Goal: Information Seeking & Learning: Find specific fact

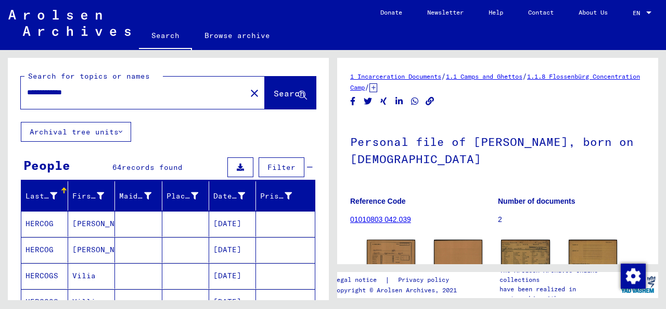
scroll to position [109, 0]
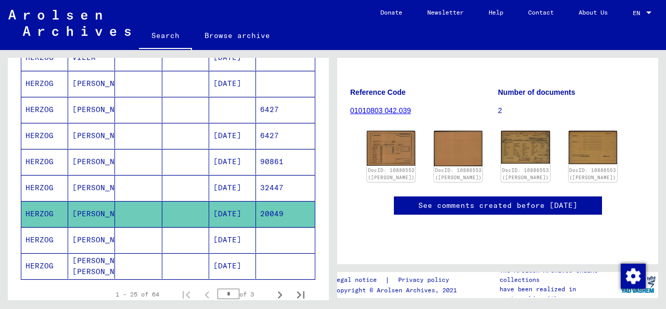
click at [78, 211] on mat-cell "[PERSON_NAME]" at bounding box center [91, 213] width 47 height 25
click at [516, 151] on img at bounding box center [525, 147] width 51 height 34
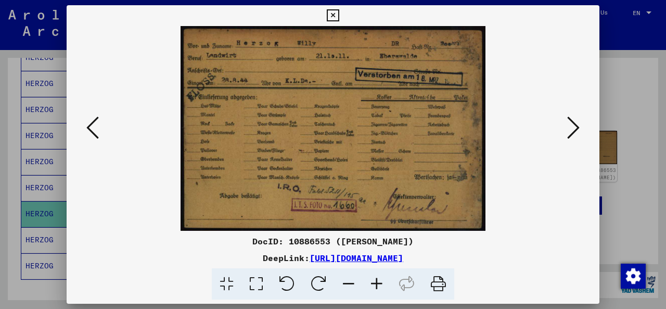
click at [396, 136] on img at bounding box center [333, 128] width 462 height 205
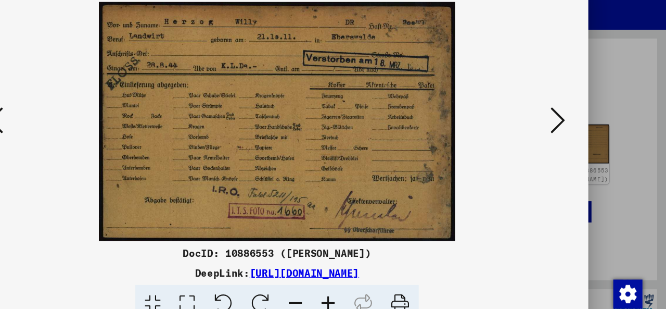
scroll to position [0, 0]
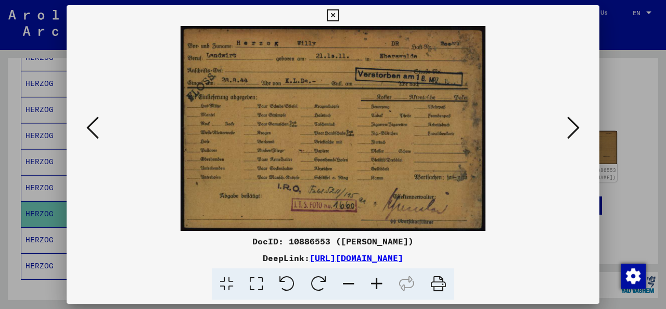
click at [337, 16] on icon at bounding box center [333, 15] width 12 height 12
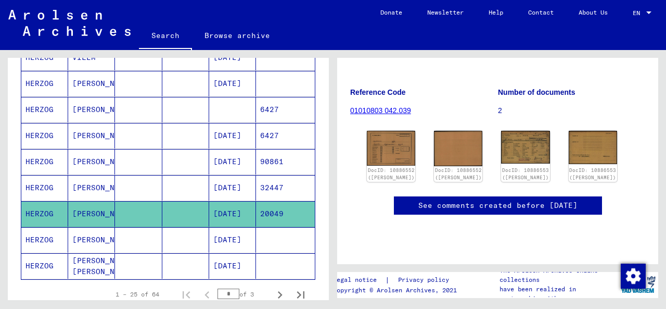
click at [81, 239] on mat-cell "[PERSON_NAME]" at bounding box center [91, 239] width 47 height 25
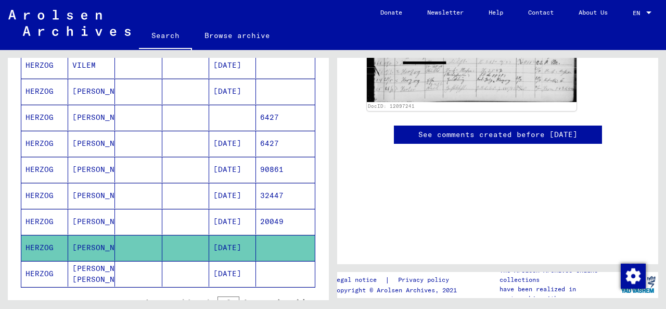
scroll to position [591, 0]
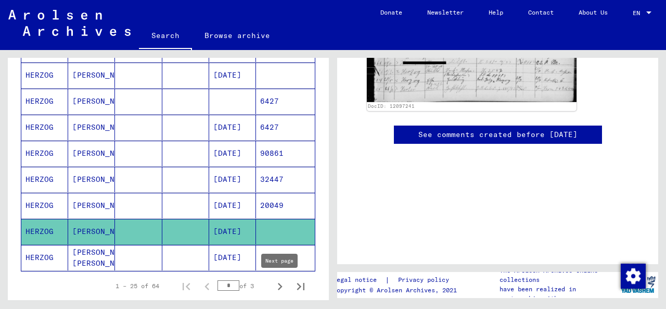
click at [277, 290] on icon "Next page" at bounding box center [280, 286] width 15 height 15
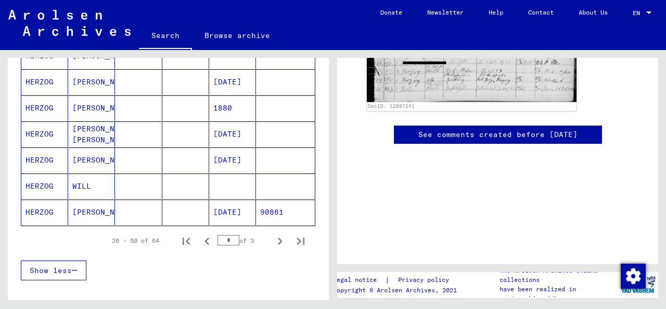
scroll to position [638, 0]
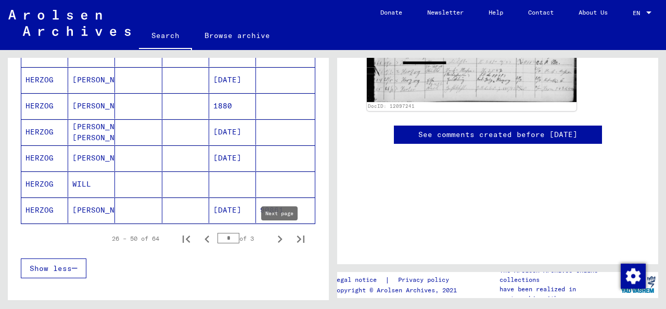
click at [279, 243] on icon "Next page" at bounding box center [280, 239] width 15 height 15
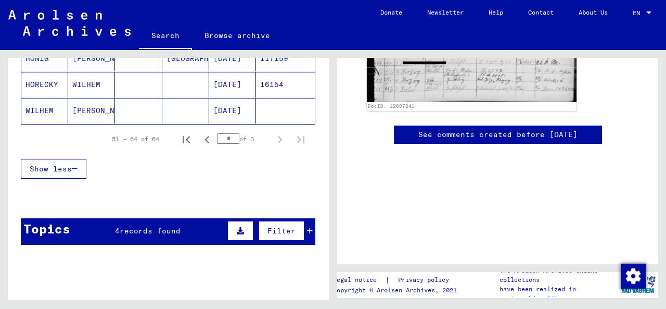
scroll to position [449, 0]
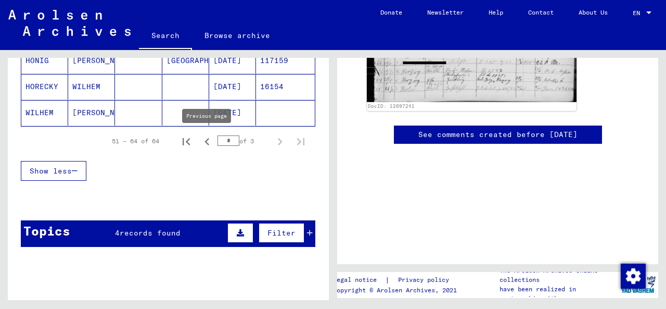
click at [209, 145] on icon "Previous page" at bounding box center [207, 141] width 15 height 15
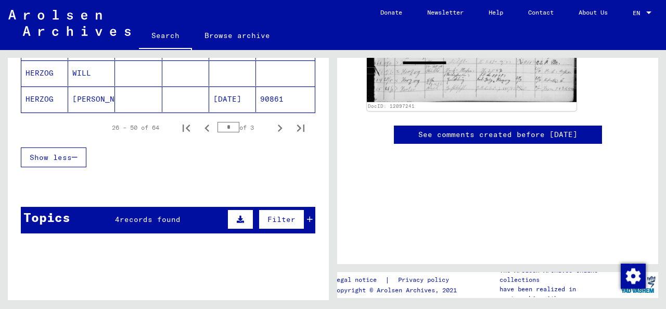
scroll to position [747, 0]
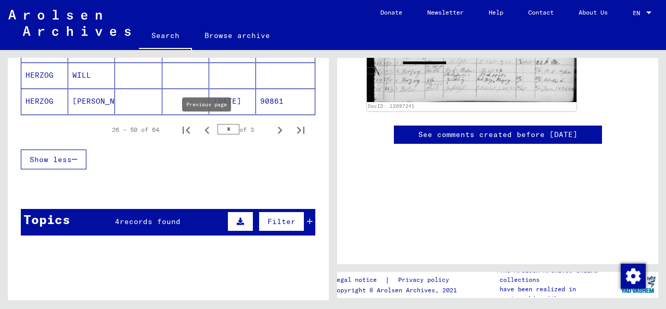
click at [209, 131] on icon "Previous page" at bounding box center [207, 130] width 15 height 15
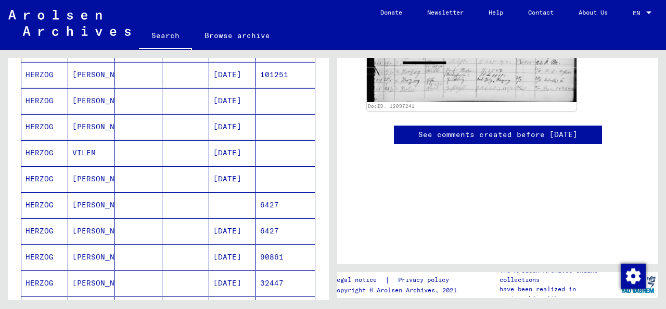
scroll to position [492, 0]
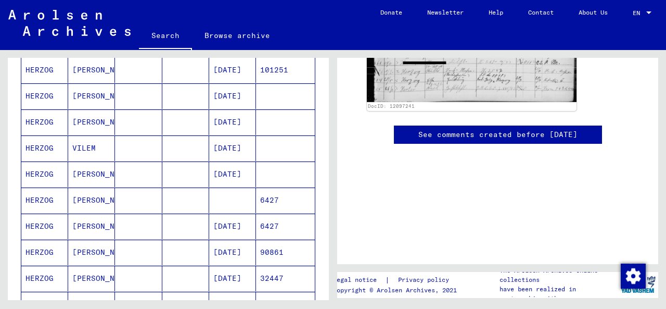
click at [229, 226] on mat-cell "[DATE]" at bounding box center [232, 225] width 47 height 25
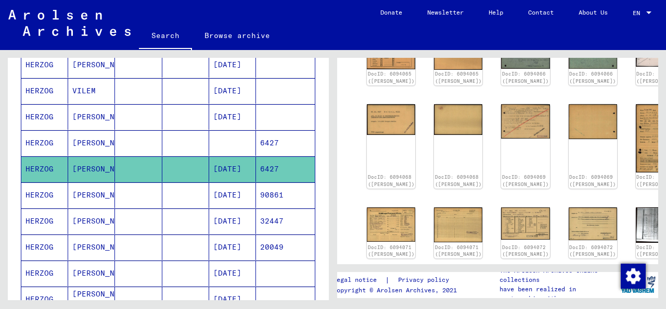
scroll to position [132, 0]
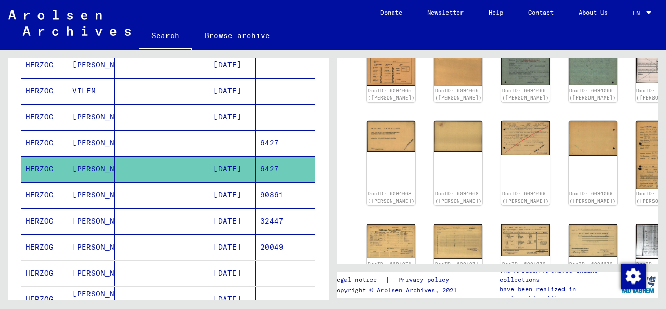
click at [284, 142] on mat-cell "6427" at bounding box center [285, 142] width 59 height 25
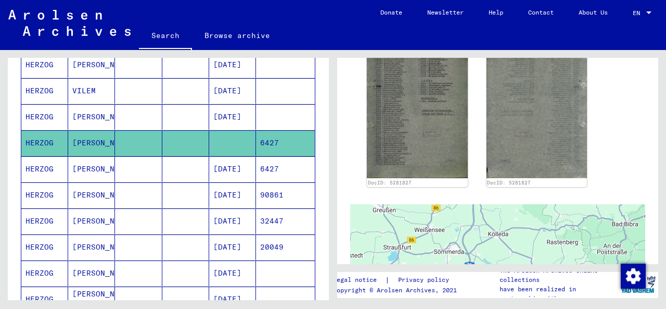
scroll to position [311, 0]
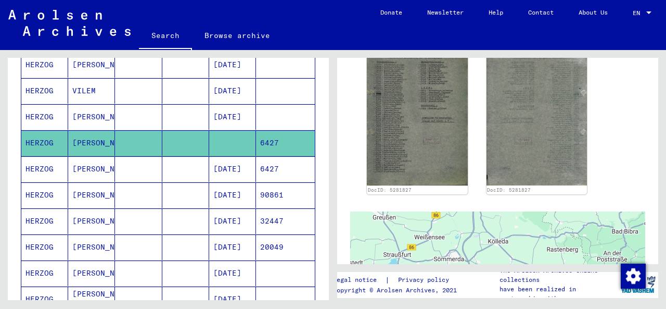
click at [447, 151] on img at bounding box center [417, 112] width 101 height 145
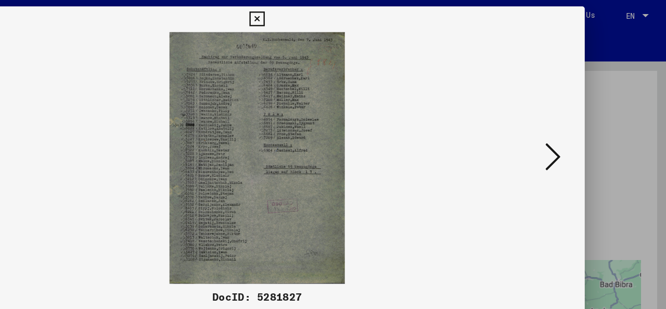
scroll to position [0, 0]
click at [334, 15] on icon at bounding box center [333, 15] width 12 height 12
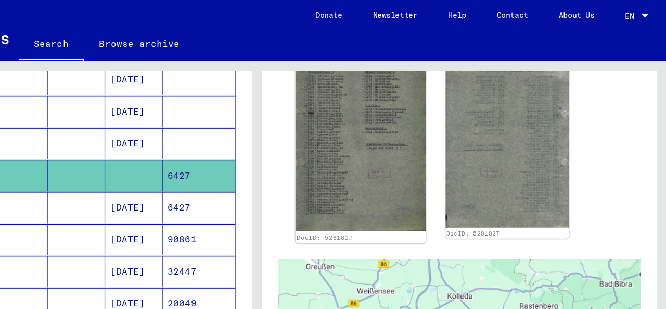
click at [423, 108] on img at bounding box center [417, 112] width 106 height 152
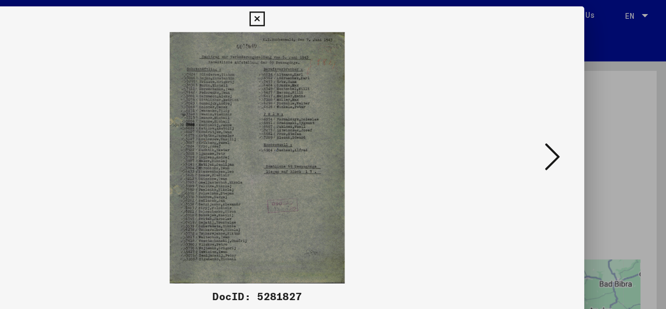
click at [333, 16] on icon at bounding box center [333, 15] width 12 height 12
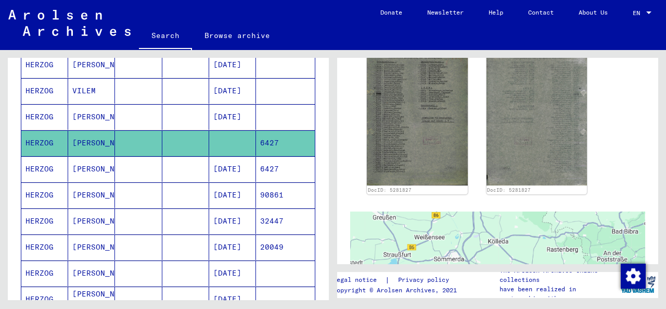
click at [229, 198] on mat-cell "[DATE]" at bounding box center [232, 194] width 47 height 25
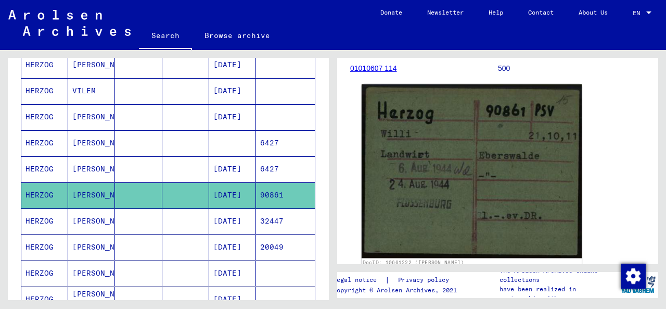
scroll to position [159, 0]
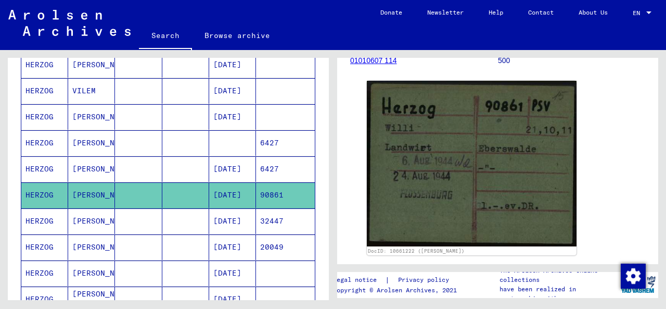
click at [241, 244] on mat-cell "[DATE]" at bounding box center [232, 246] width 47 height 25
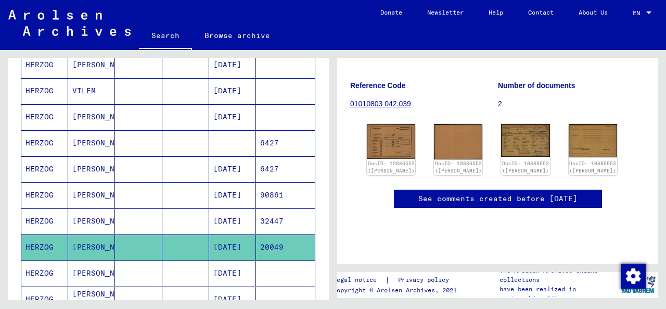
scroll to position [119, 0]
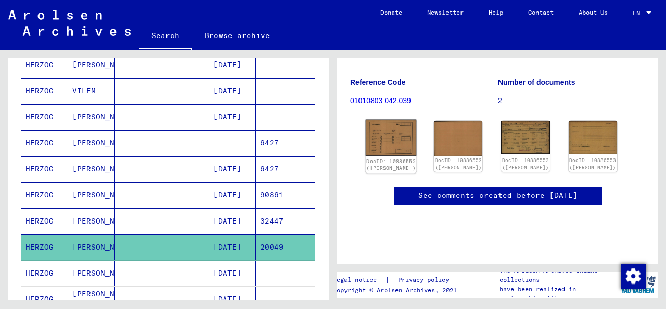
click at [399, 144] on img at bounding box center [391, 138] width 51 height 36
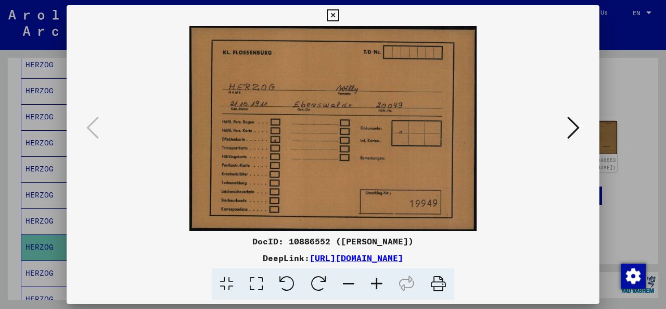
click at [576, 124] on icon at bounding box center [573, 127] width 12 height 25
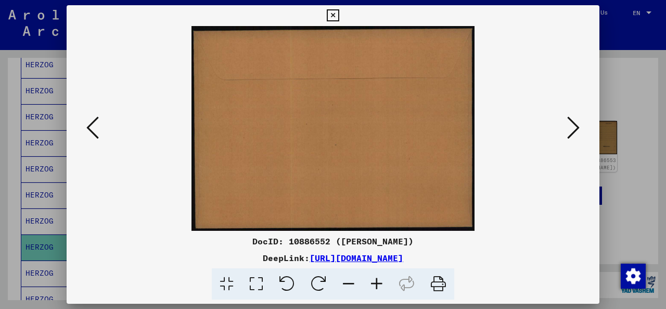
click at [576, 124] on icon at bounding box center [573, 127] width 12 height 25
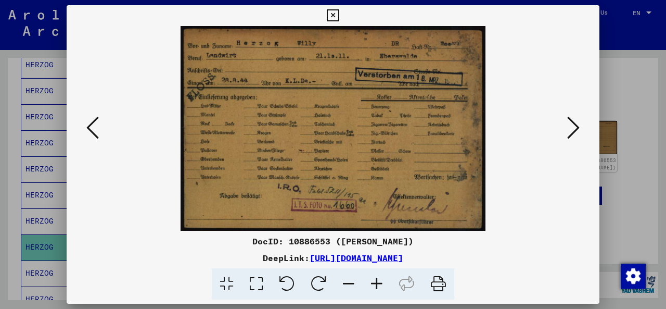
click at [335, 15] on icon at bounding box center [333, 15] width 12 height 12
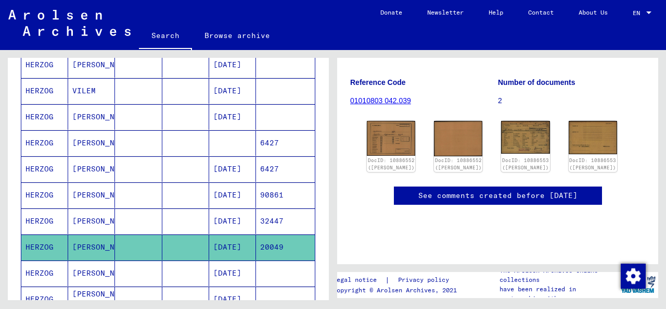
click at [180, 273] on mat-cell at bounding box center [185, 272] width 47 height 25
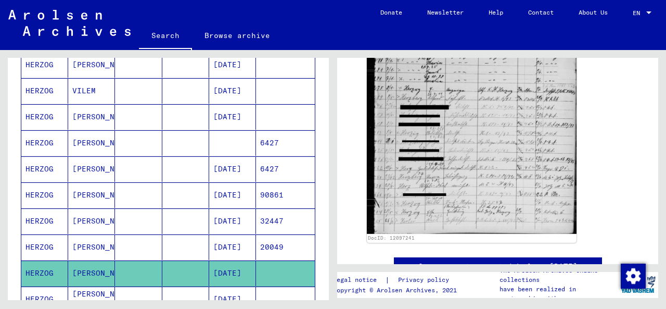
scroll to position [259, 0]
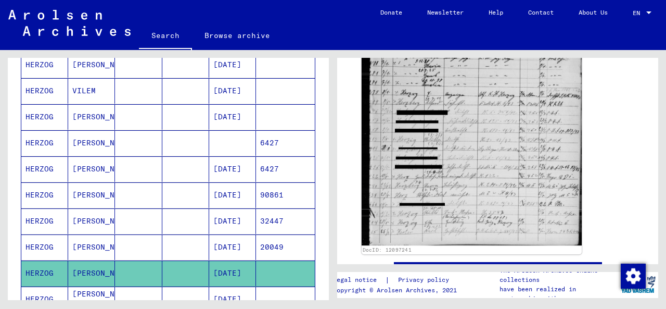
click at [517, 167] on img at bounding box center [472, 95] width 220 height 300
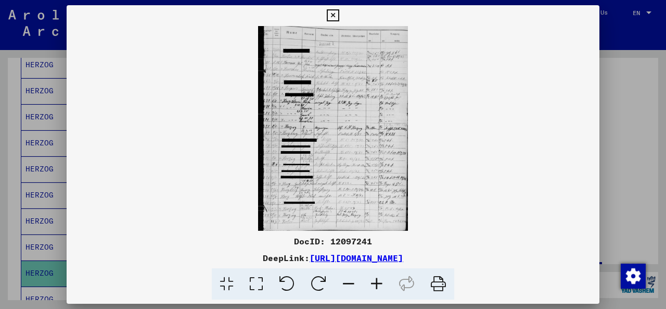
click at [333, 16] on icon at bounding box center [333, 15] width 12 height 12
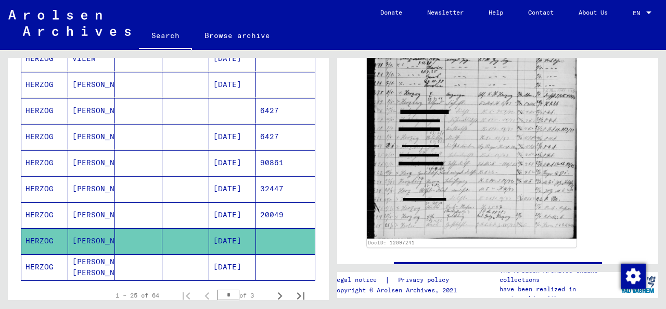
scroll to position [599, 0]
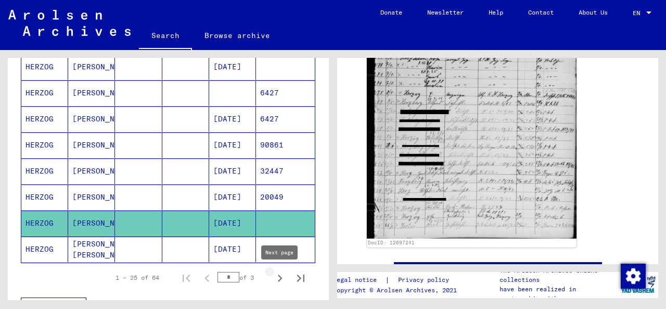
click at [278, 280] on icon "Next page" at bounding box center [280, 277] width 5 height 7
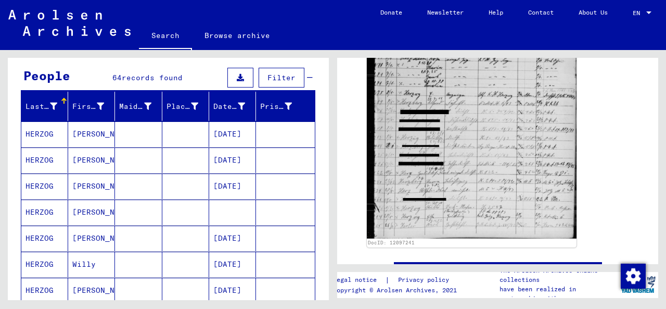
scroll to position [88, 0]
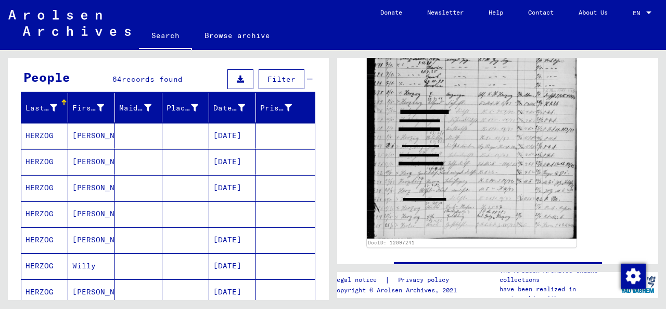
click at [232, 162] on mat-cell "[DATE]" at bounding box center [232, 161] width 47 height 25
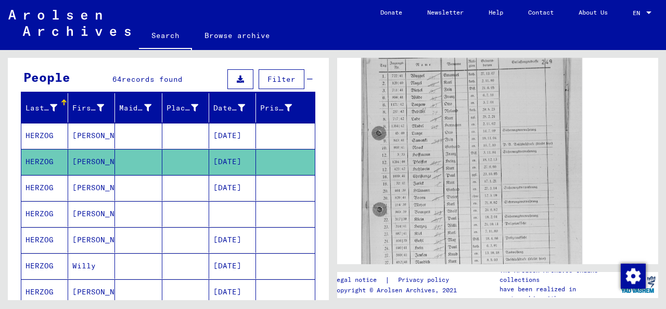
scroll to position [392, 0]
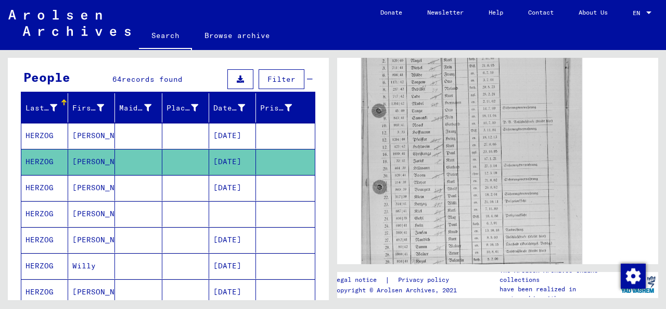
click at [513, 168] on img at bounding box center [472, 143] width 220 height 292
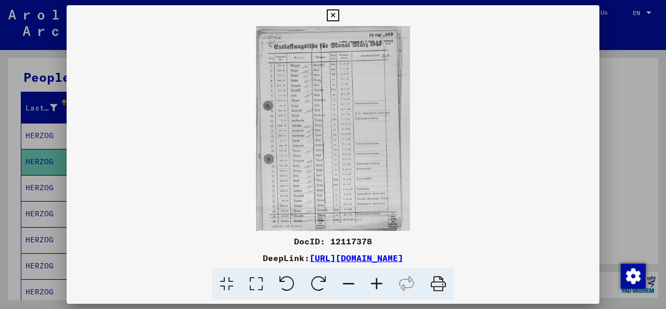
click at [334, 15] on icon at bounding box center [333, 15] width 12 height 12
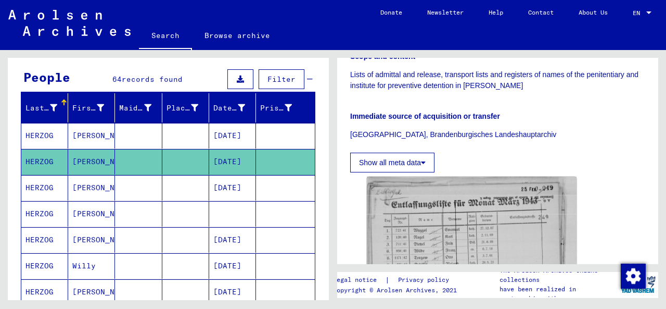
scroll to position [245, 0]
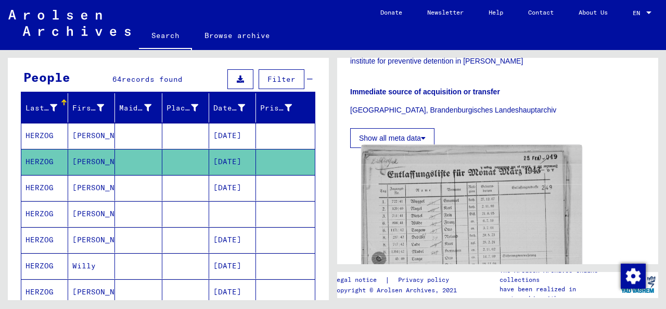
click at [481, 251] on img at bounding box center [472, 291] width 220 height 292
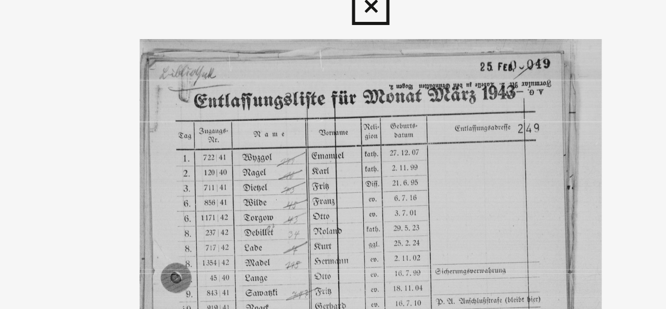
click at [334, 17] on icon at bounding box center [333, 15] width 12 height 12
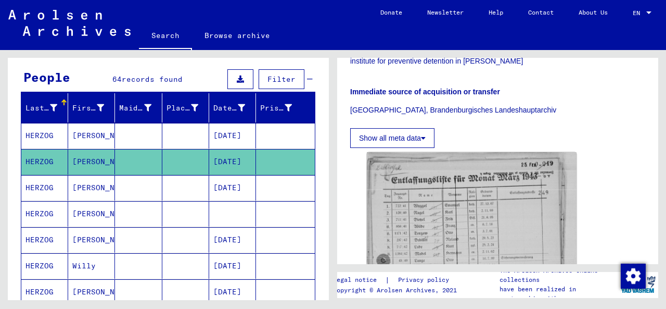
click at [98, 215] on mat-cell "[PERSON_NAME]" at bounding box center [91, 213] width 47 height 25
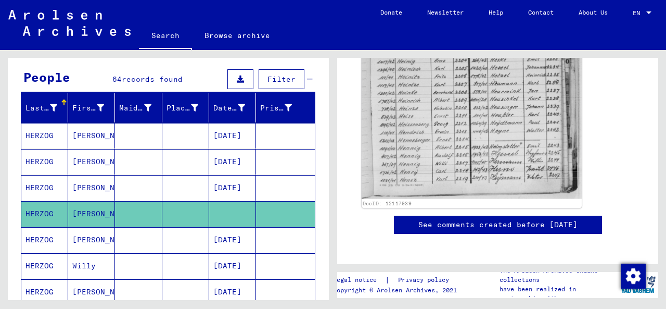
scroll to position [480, 0]
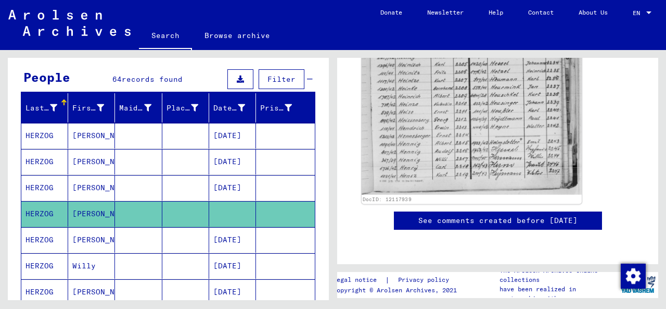
click at [445, 148] on img at bounding box center [472, 51] width 220 height 285
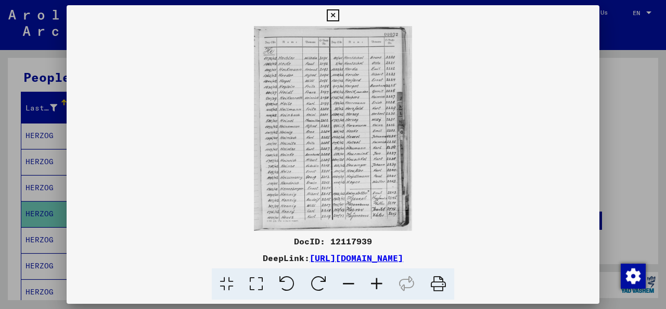
click at [333, 16] on icon at bounding box center [333, 15] width 12 height 12
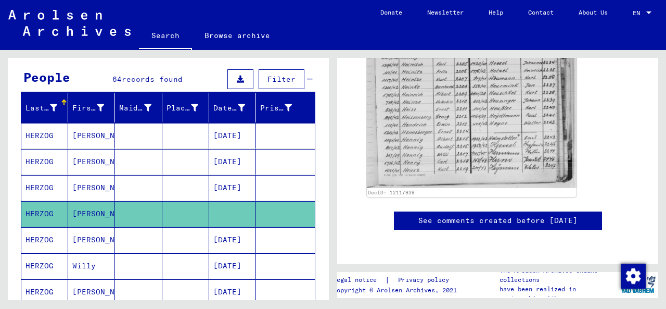
click at [229, 160] on mat-cell "[DATE]" at bounding box center [232, 161] width 47 height 25
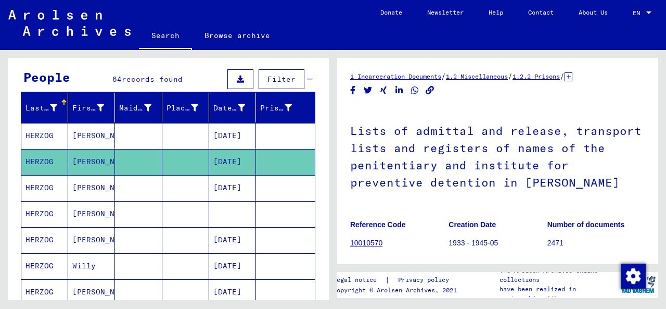
click at [234, 214] on mat-cell at bounding box center [232, 213] width 47 height 25
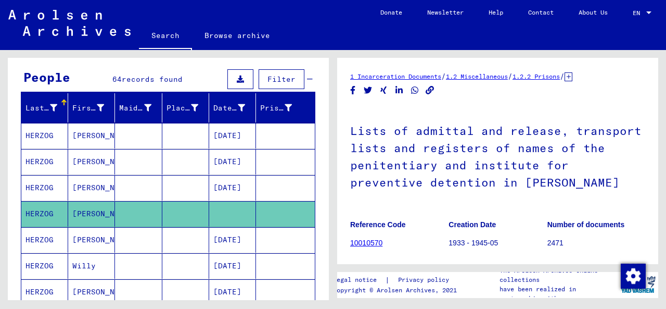
click at [229, 160] on mat-cell "[DATE]" at bounding box center [232, 161] width 47 height 25
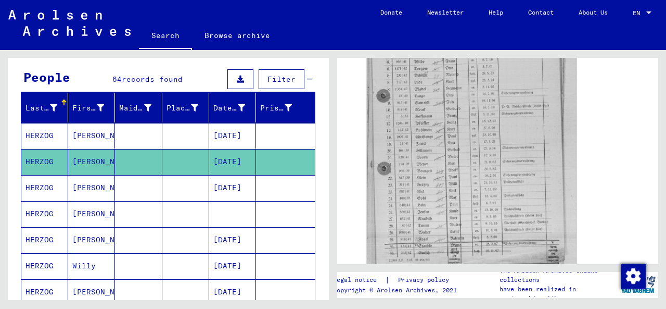
scroll to position [422, 0]
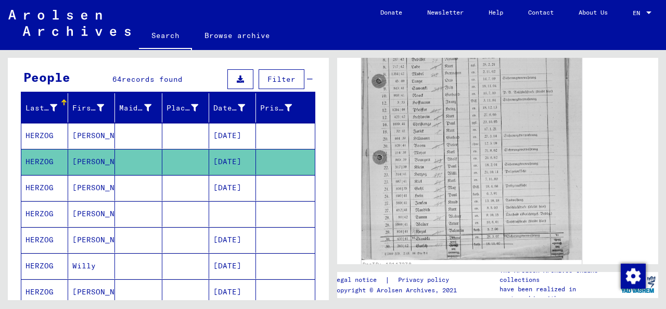
click at [471, 194] on img at bounding box center [472, 113] width 220 height 292
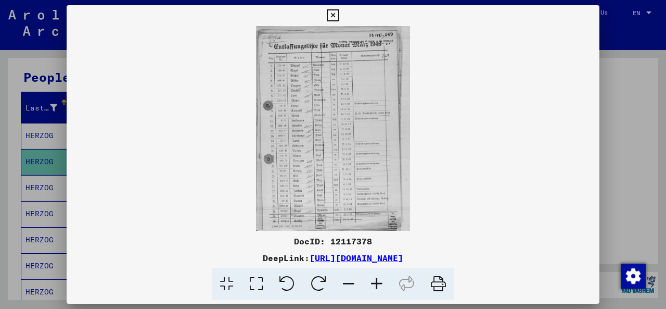
click at [332, 13] on icon at bounding box center [333, 15] width 12 height 12
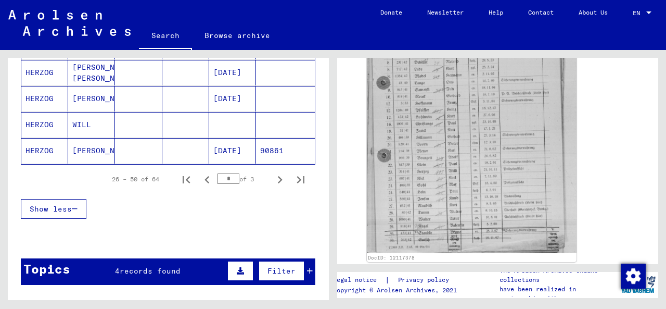
scroll to position [704, 0]
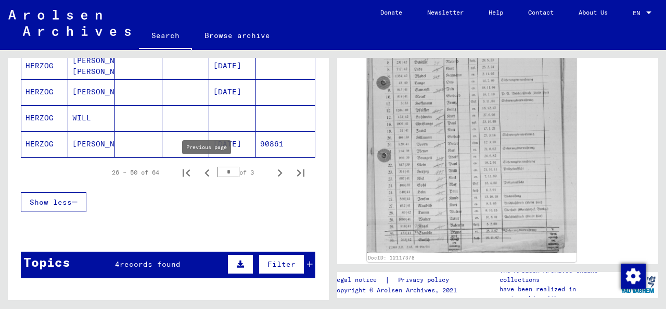
click at [209, 175] on icon "Previous page" at bounding box center [207, 172] width 15 height 15
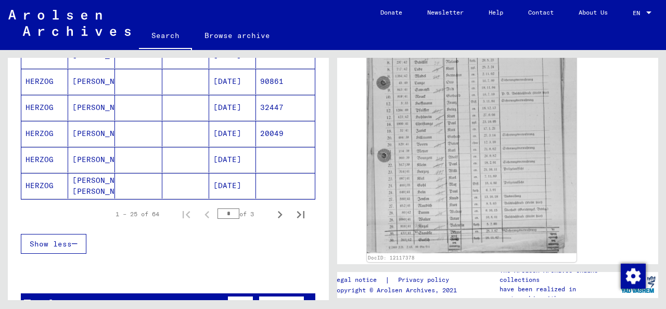
scroll to position [656, 0]
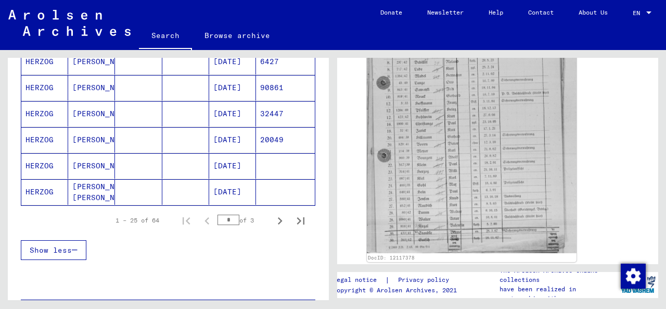
click at [236, 166] on mat-cell "[DATE]" at bounding box center [232, 165] width 47 height 25
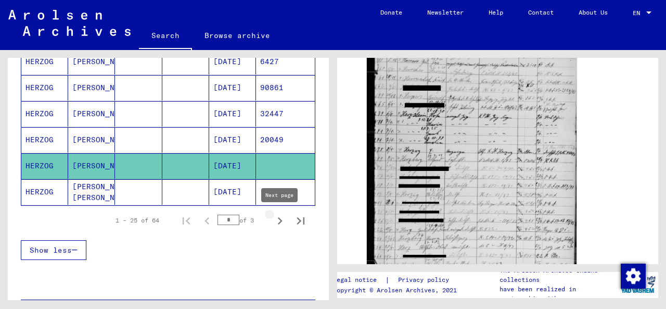
click at [279, 222] on icon "Next page" at bounding box center [280, 220] width 5 height 7
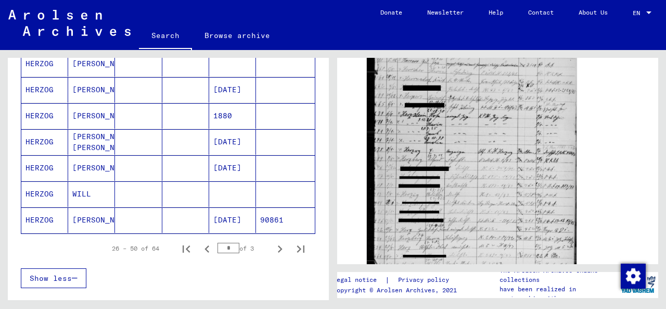
scroll to position [631, 0]
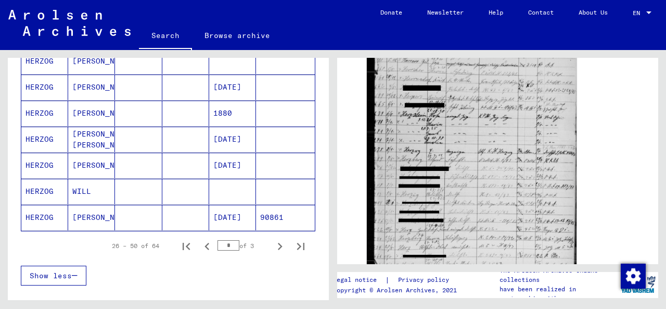
click at [241, 218] on mat-cell "[DATE]" at bounding box center [232, 217] width 47 height 25
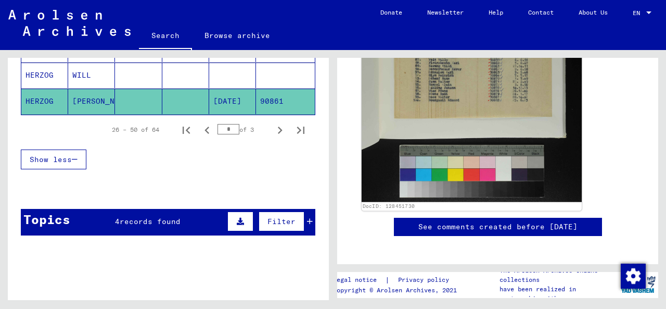
scroll to position [409, 0]
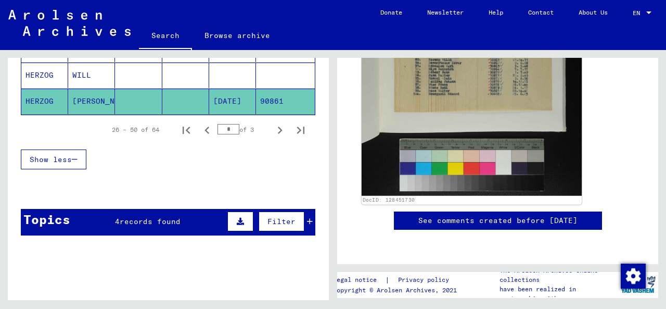
click at [473, 106] on img at bounding box center [472, 30] width 220 height 331
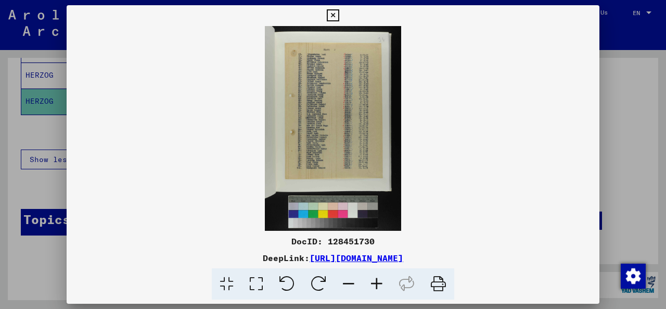
click at [330, 113] on img at bounding box center [333, 128] width 533 height 205
click at [329, 145] on img at bounding box center [333, 128] width 533 height 205
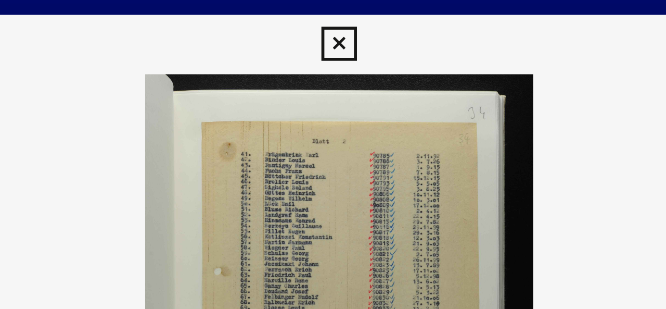
click at [334, 16] on icon at bounding box center [333, 15] width 12 height 12
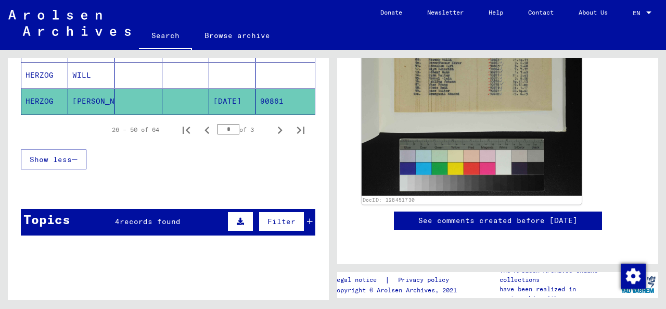
scroll to position [314, 0]
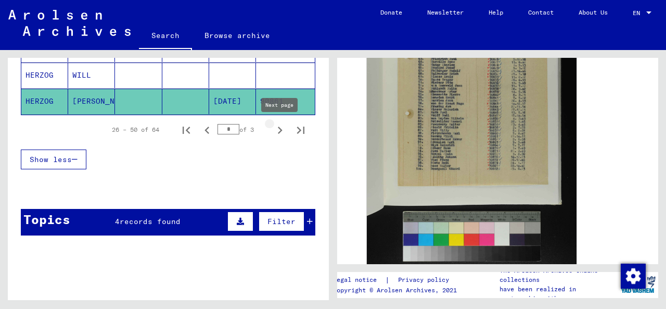
click at [277, 133] on icon "Next page" at bounding box center [280, 130] width 15 height 15
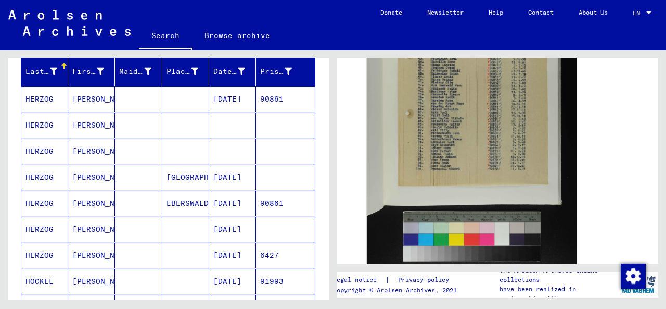
scroll to position [119, 0]
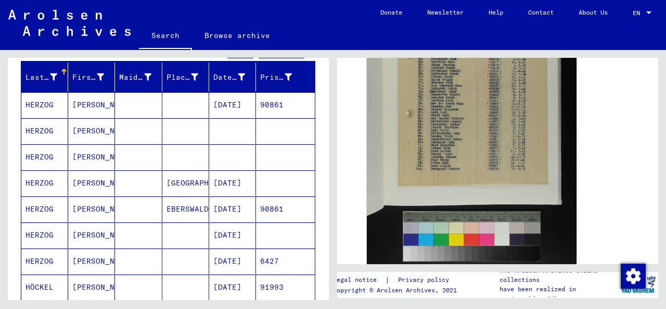
click at [227, 104] on mat-cell "[DATE]" at bounding box center [232, 104] width 47 height 25
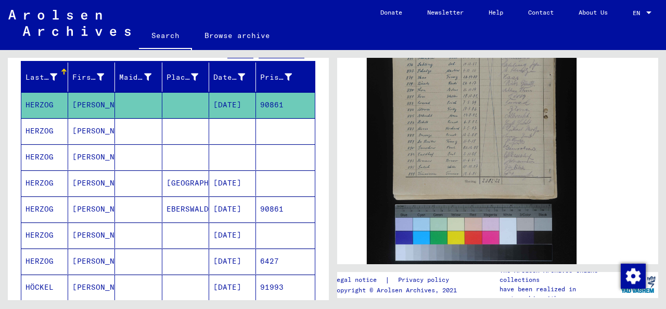
scroll to position [410, 0]
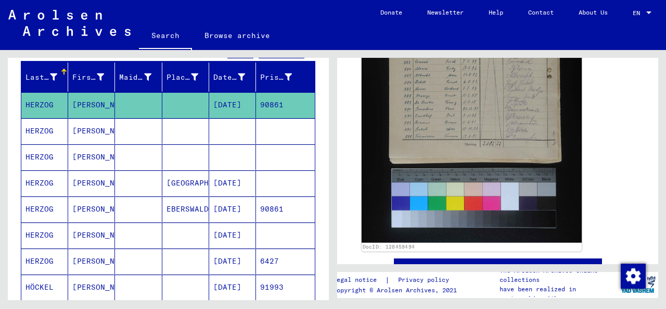
click at [477, 98] on img at bounding box center [472, 77] width 220 height 331
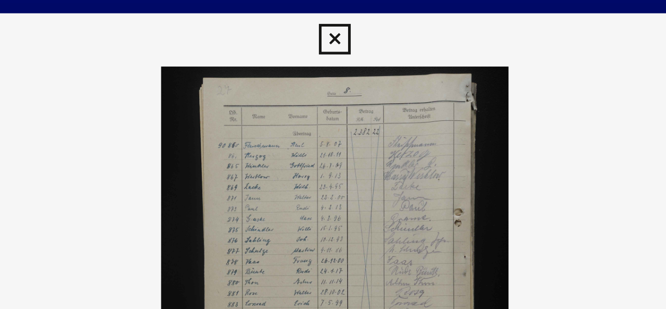
click at [335, 16] on icon at bounding box center [333, 15] width 12 height 12
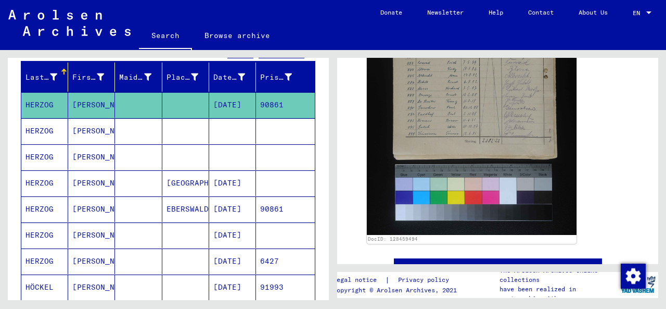
click at [326, 255] on div "Last Name First Name Maiden Name Place of Birth Date of Birth Prisoner # [PERSO…" at bounding box center [168, 293] width 321 height 462
click at [94, 131] on mat-cell "[PERSON_NAME]" at bounding box center [91, 130] width 47 height 25
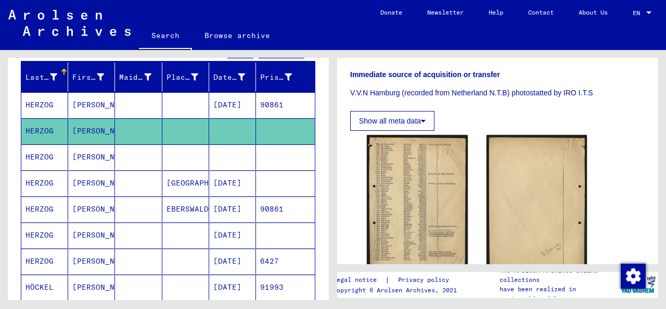
scroll to position [405, 0]
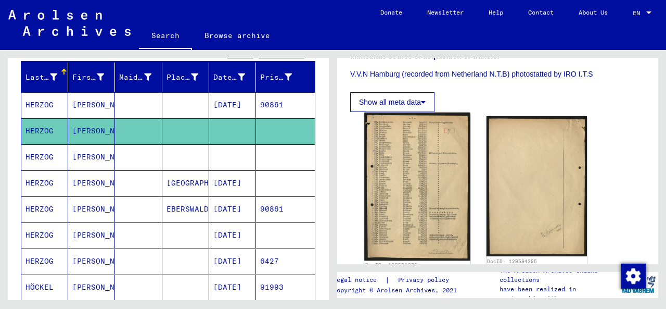
click at [433, 186] on img at bounding box center [417, 186] width 106 height 148
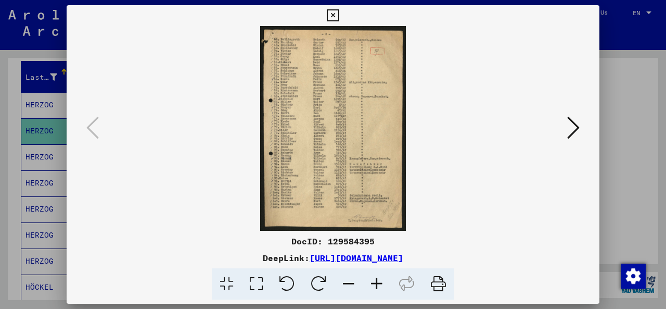
click at [572, 130] on icon at bounding box center [573, 127] width 12 height 25
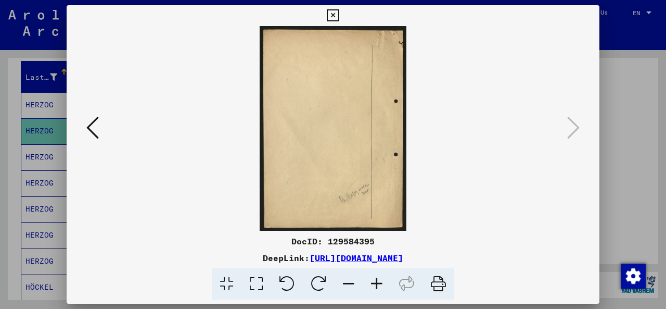
click at [332, 12] on icon at bounding box center [333, 15] width 12 height 12
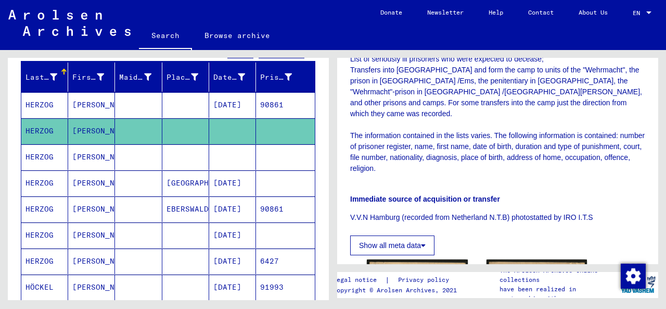
scroll to position [236, 0]
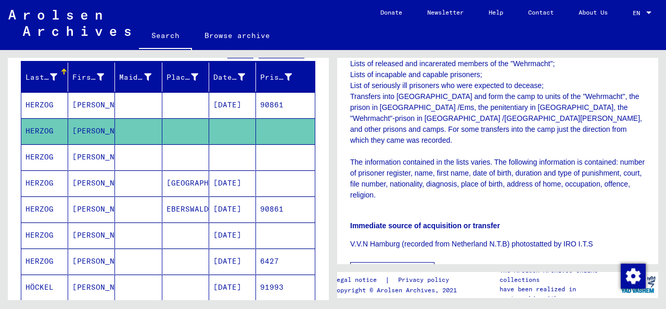
click at [168, 157] on mat-cell at bounding box center [185, 156] width 47 height 25
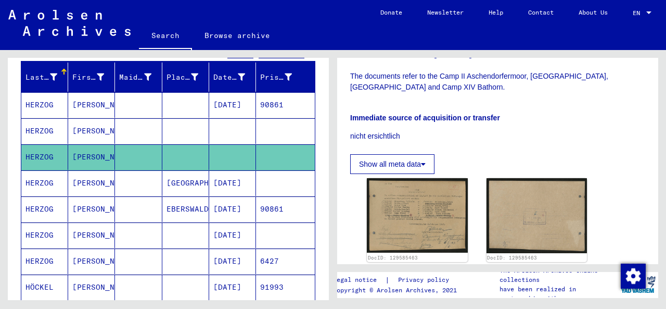
scroll to position [374, 0]
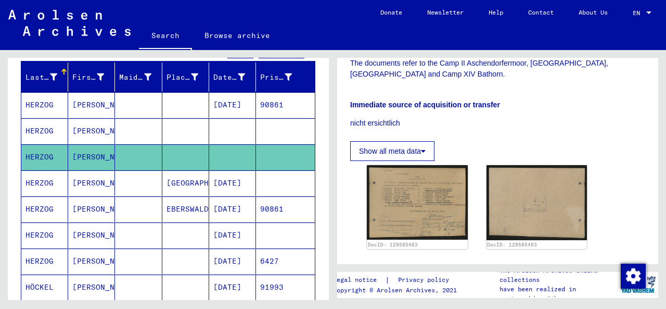
click at [448, 187] on img at bounding box center [417, 202] width 101 height 74
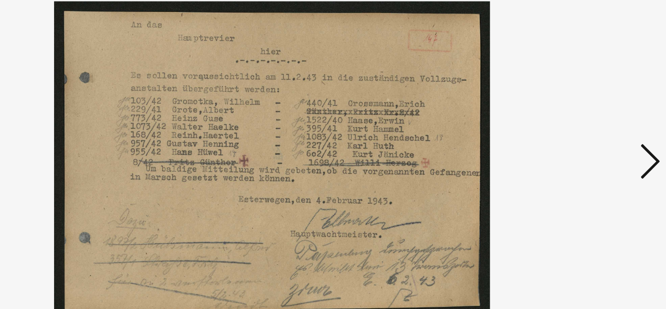
click at [570, 129] on icon at bounding box center [573, 127] width 12 height 25
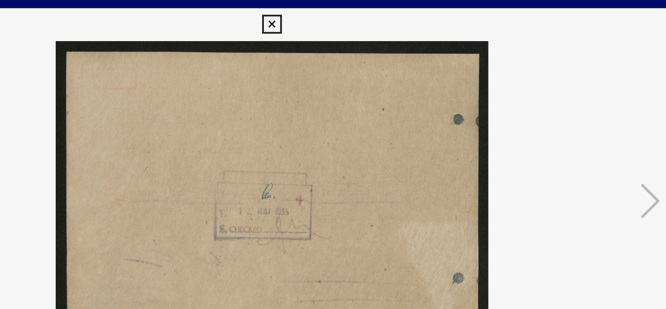
click at [334, 16] on icon at bounding box center [333, 15] width 12 height 12
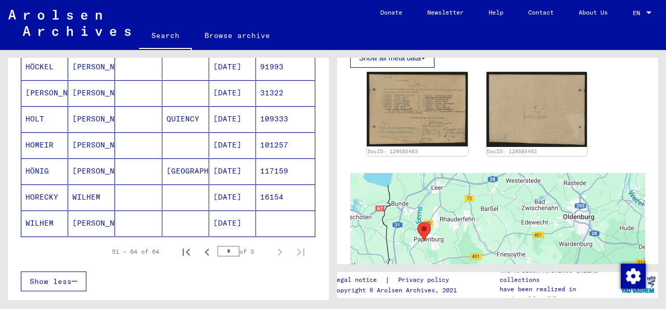
scroll to position [339, 0]
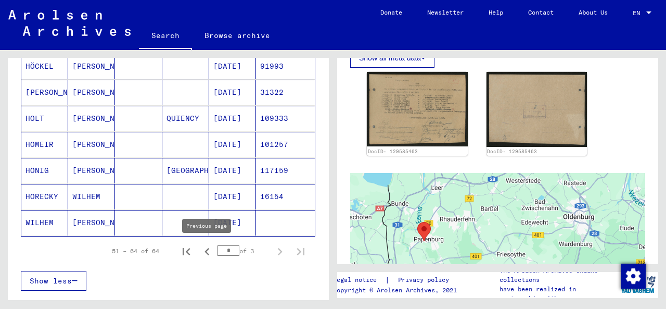
click at [209, 254] on icon "Previous page" at bounding box center [207, 251] width 15 height 15
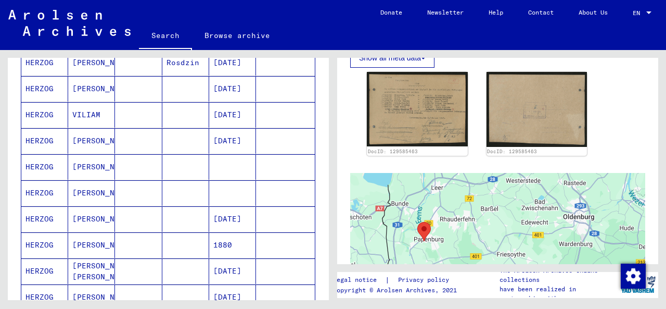
scroll to position [498, 0]
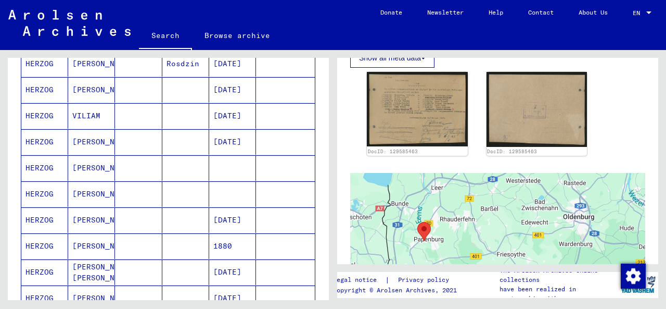
click at [94, 192] on mat-cell "[PERSON_NAME]" at bounding box center [91, 193] width 47 height 25
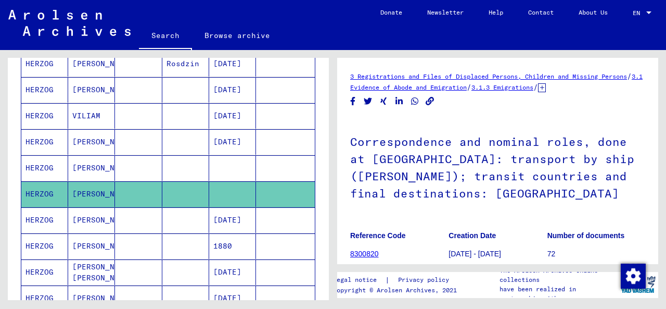
click at [90, 167] on mat-cell "[PERSON_NAME]" at bounding box center [91, 167] width 47 height 25
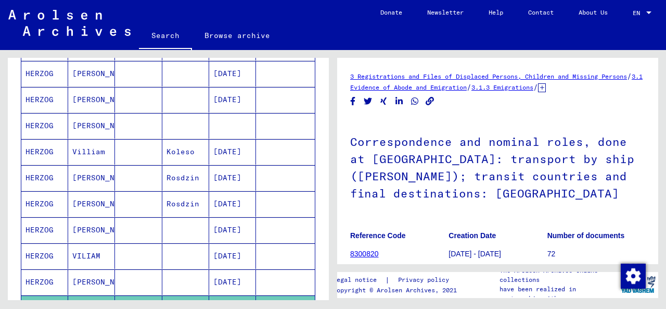
scroll to position [352, 0]
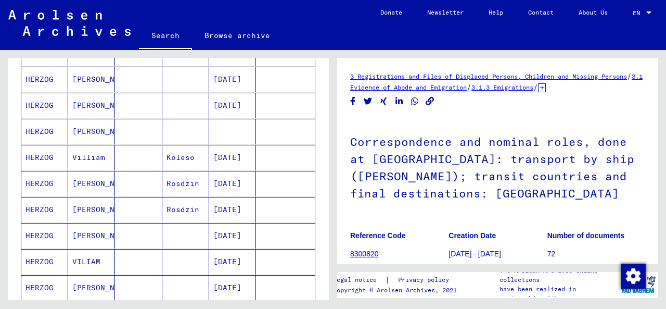
click at [91, 126] on mat-cell "[PERSON_NAME]" at bounding box center [91, 131] width 47 height 25
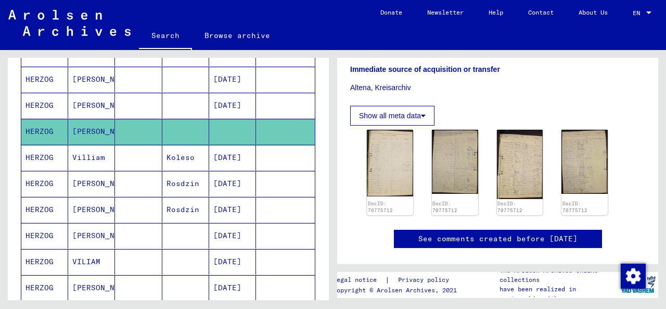
scroll to position [301, 0]
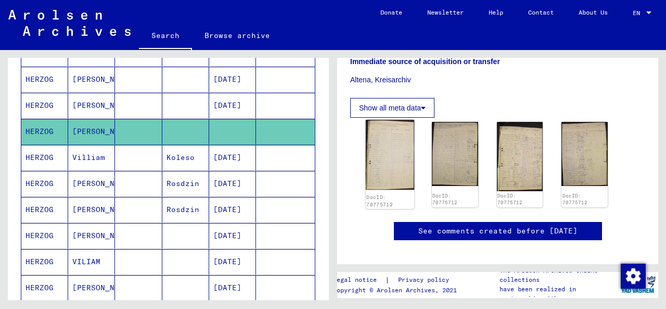
click at [387, 145] on img at bounding box center [390, 155] width 48 height 70
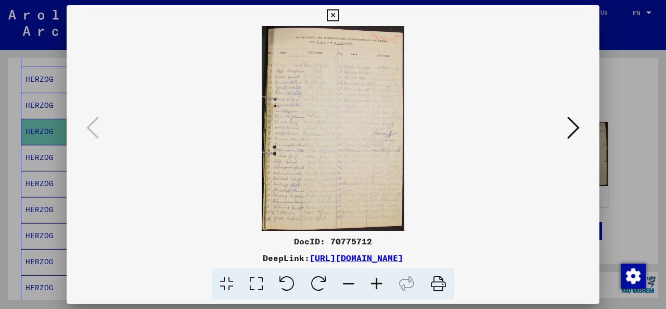
click at [387, 145] on img at bounding box center [333, 128] width 462 height 205
click at [328, 137] on img at bounding box center [333, 128] width 462 height 205
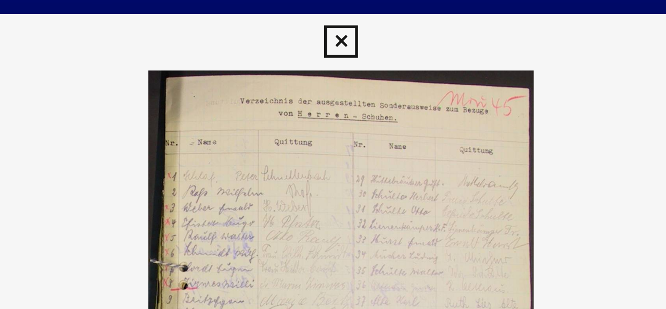
click at [330, 14] on icon at bounding box center [333, 15] width 12 height 12
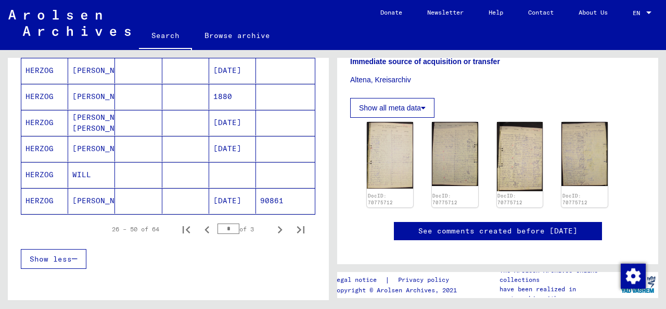
scroll to position [649, 0]
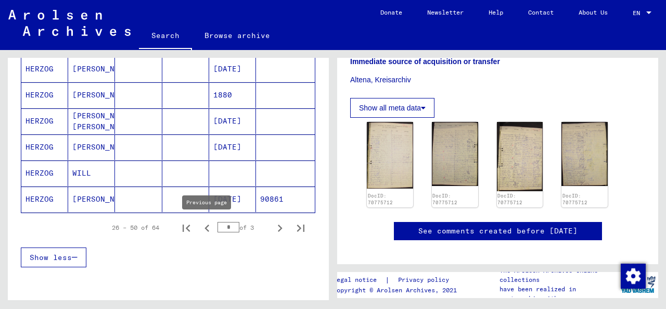
click at [207, 231] on icon "Previous page" at bounding box center [207, 228] width 15 height 15
type input "*"
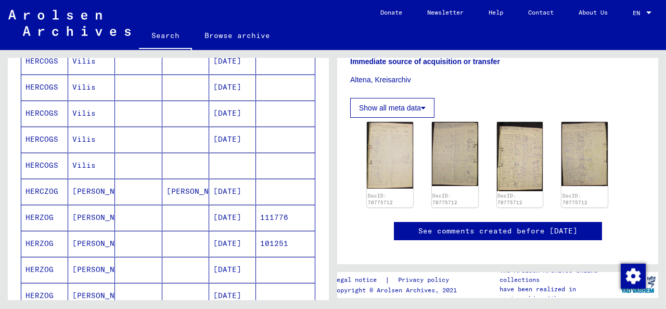
scroll to position [321, 0]
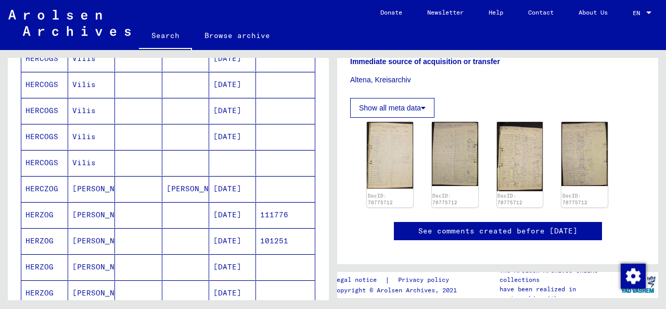
click at [127, 239] on mat-cell at bounding box center [138, 240] width 47 height 25
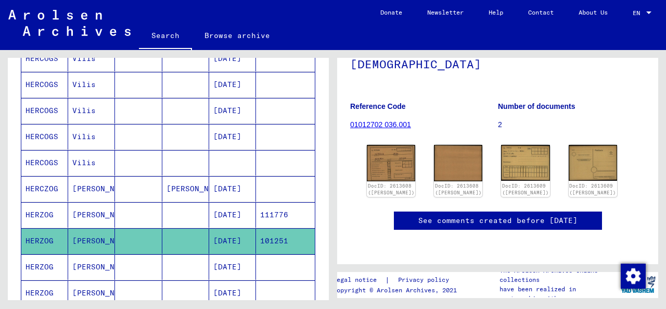
scroll to position [98, 0]
click at [391, 168] on img at bounding box center [391, 163] width 51 height 38
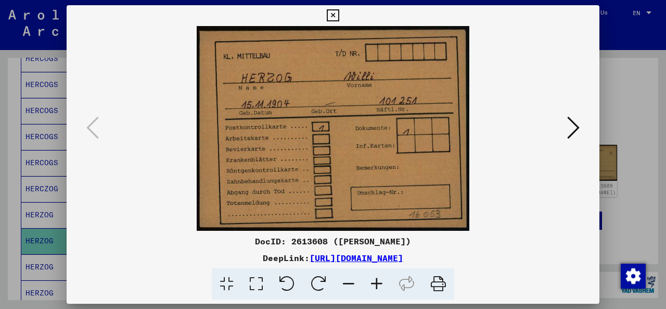
click at [576, 130] on icon at bounding box center [573, 127] width 12 height 25
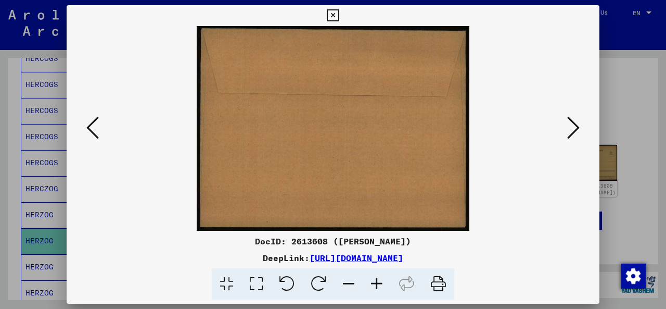
click at [576, 130] on icon at bounding box center [573, 127] width 12 height 25
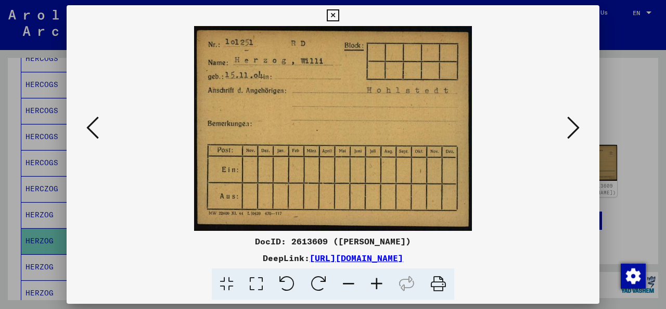
click at [576, 130] on icon at bounding box center [573, 127] width 12 height 25
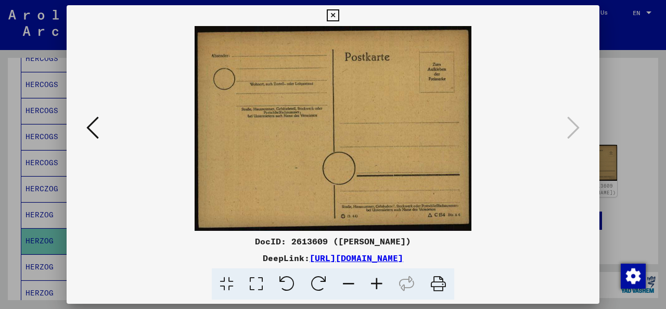
click at [93, 131] on icon at bounding box center [92, 127] width 12 height 25
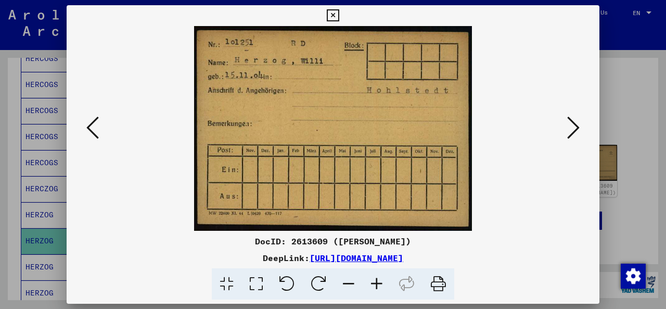
click at [335, 17] on icon at bounding box center [333, 15] width 12 height 12
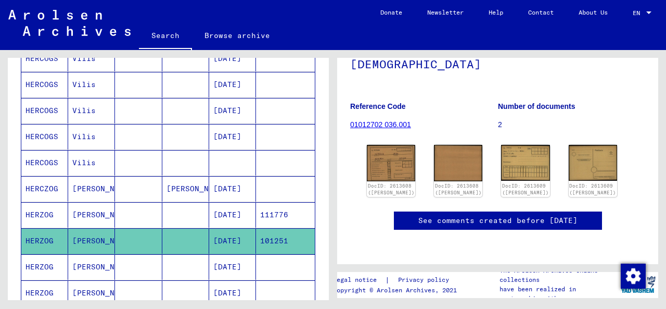
scroll to position [0, 0]
